Goal: Task Accomplishment & Management: Manage account settings

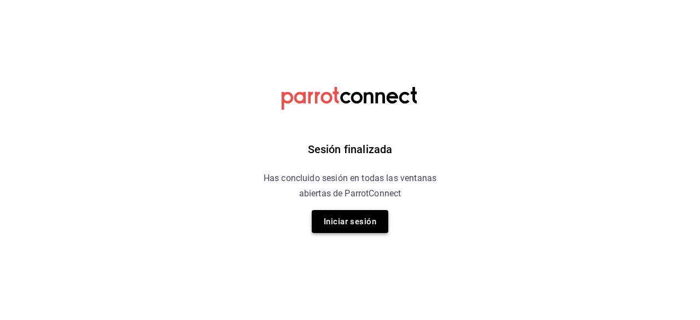
click at [365, 231] on button "Iniciar sesión" at bounding box center [350, 221] width 77 height 23
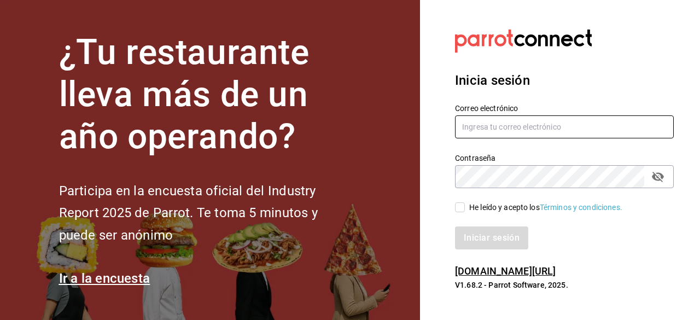
click at [503, 130] on input "text" at bounding box center [564, 126] width 219 height 23
type input "[EMAIL_ADDRESS][DOMAIN_NAME]"
click at [458, 210] on input "He leído y acepto los Términos y condiciones." at bounding box center [460, 207] width 10 height 10
checkbox input "true"
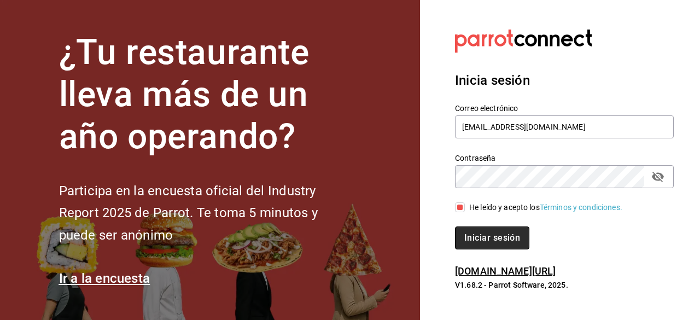
click at [479, 244] on button "Iniciar sesión" at bounding box center [492, 237] width 74 height 23
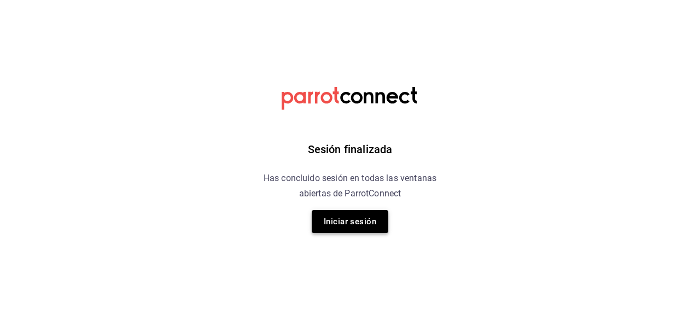
click at [359, 224] on button "Iniciar sesión" at bounding box center [350, 221] width 77 height 23
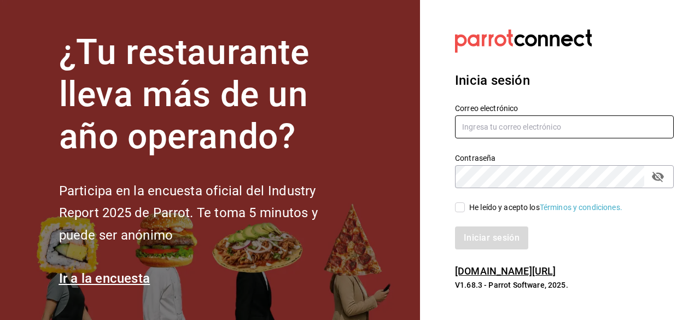
click at [524, 134] on input "text" at bounding box center [564, 126] width 219 height 23
type input "lachivacafe@gmail.com"
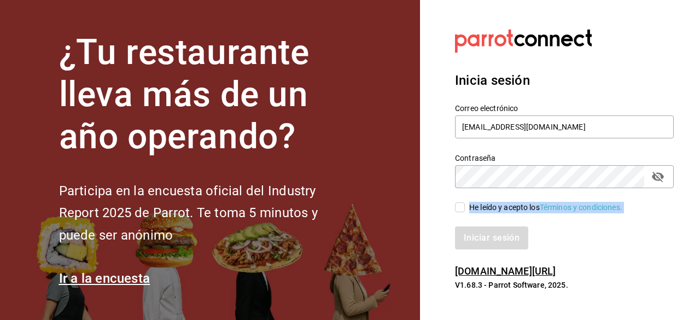
click at [460, 209] on div "Correo electrónico lachivacafe@gmail.com Contraseña Contraseña He leído y acept…" at bounding box center [558, 169] width 232 height 159
click at [460, 209] on input "He leído y acepto los Términos y condiciones." at bounding box center [460, 207] width 10 height 10
checkbox input "true"
click at [488, 241] on button "Iniciar sesión" at bounding box center [492, 237] width 74 height 23
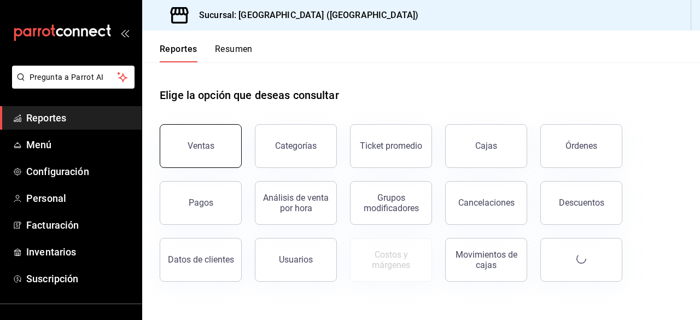
click at [208, 137] on button "Ventas" at bounding box center [201, 146] width 82 height 44
